Goal: Information Seeking & Learning: Learn about a topic

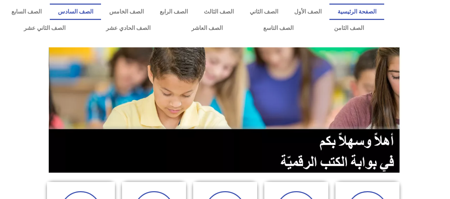
click at [101, 14] on link "الصف السادس" at bounding box center [75, 12] width 51 height 16
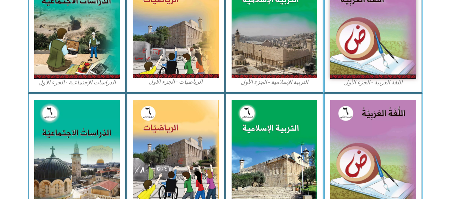
scroll to position [169, 0]
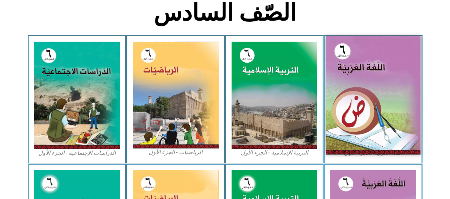
click at [364, 49] on img at bounding box center [373, 95] width 95 height 118
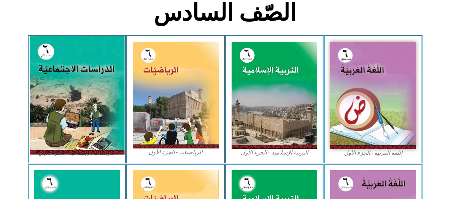
click at [67, 97] on img at bounding box center [77, 95] width 95 height 118
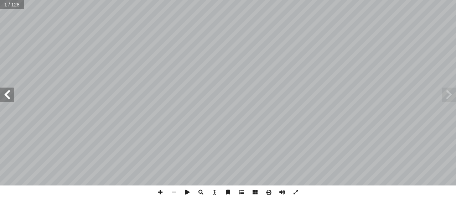
click at [14, 6] on input "text" at bounding box center [12, 4] width 24 height 9
type input "**"
click at [7, 94] on span at bounding box center [7, 95] width 14 height 14
click at [6, 93] on span at bounding box center [7, 95] width 14 height 14
click at [163, 194] on span at bounding box center [160, 192] width 14 height 14
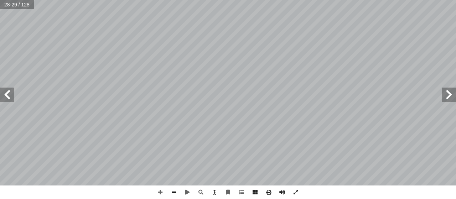
click at [171, 196] on span at bounding box center [174, 192] width 14 height 14
click at [170, 194] on span at bounding box center [174, 192] width 14 height 14
click at [6, 6] on input "text" at bounding box center [10, 4] width 21 height 9
type input "**"
click at [449, 93] on span at bounding box center [448, 95] width 14 height 14
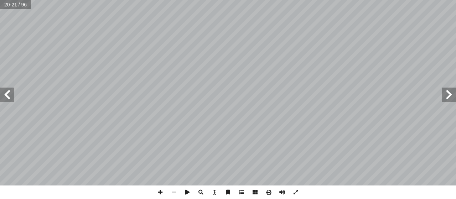
click at [448, 97] on span at bounding box center [448, 95] width 14 height 14
click at [447, 96] on span at bounding box center [448, 95] width 14 height 14
click at [175, 199] on span at bounding box center [174, 192] width 14 height 14
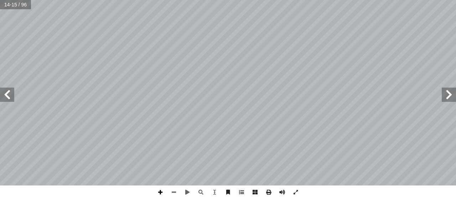
click at [159, 193] on span at bounding box center [160, 192] width 14 height 14
click at [172, 191] on span at bounding box center [174, 192] width 14 height 14
click at [161, 192] on span at bounding box center [160, 192] width 14 height 14
click at [171, 192] on span at bounding box center [174, 192] width 14 height 14
click at [14, 94] on span at bounding box center [7, 95] width 14 height 14
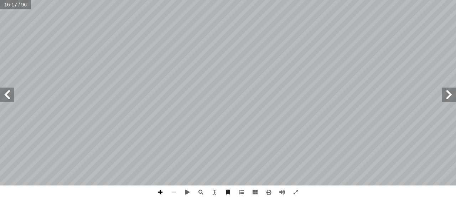
click at [159, 192] on span at bounding box center [160, 192] width 14 height 14
click at [158, 191] on span at bounding box center [160, 192] width 14 height 14
